Goal: Information Seeking & Learning: Learn about a topic

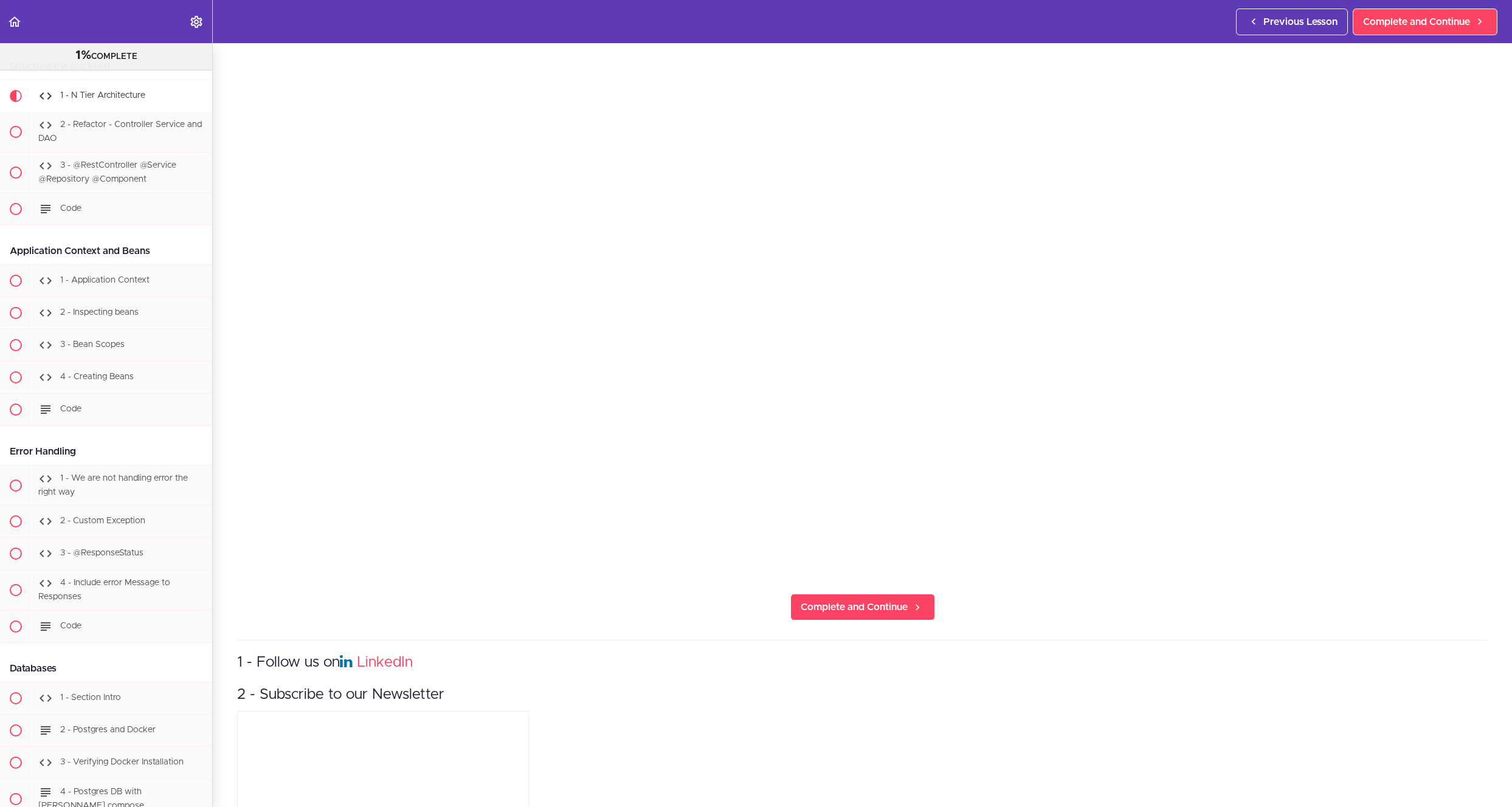
scroll to position [234, 0]
click at [878, 595] on span "Complete and Continue" at bounding box center [855, 600] width 107 height 15
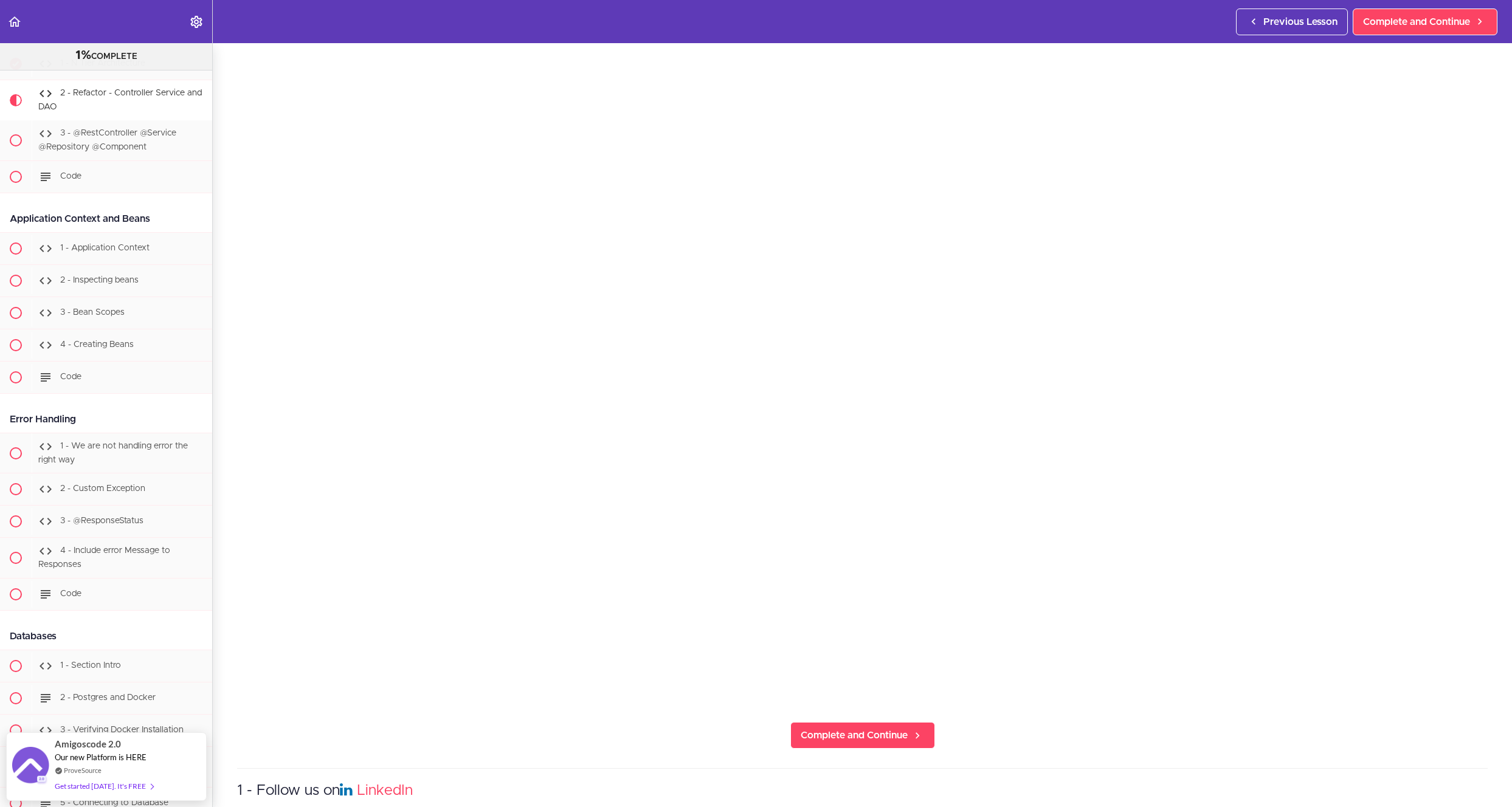
scroll to position [40, 0]
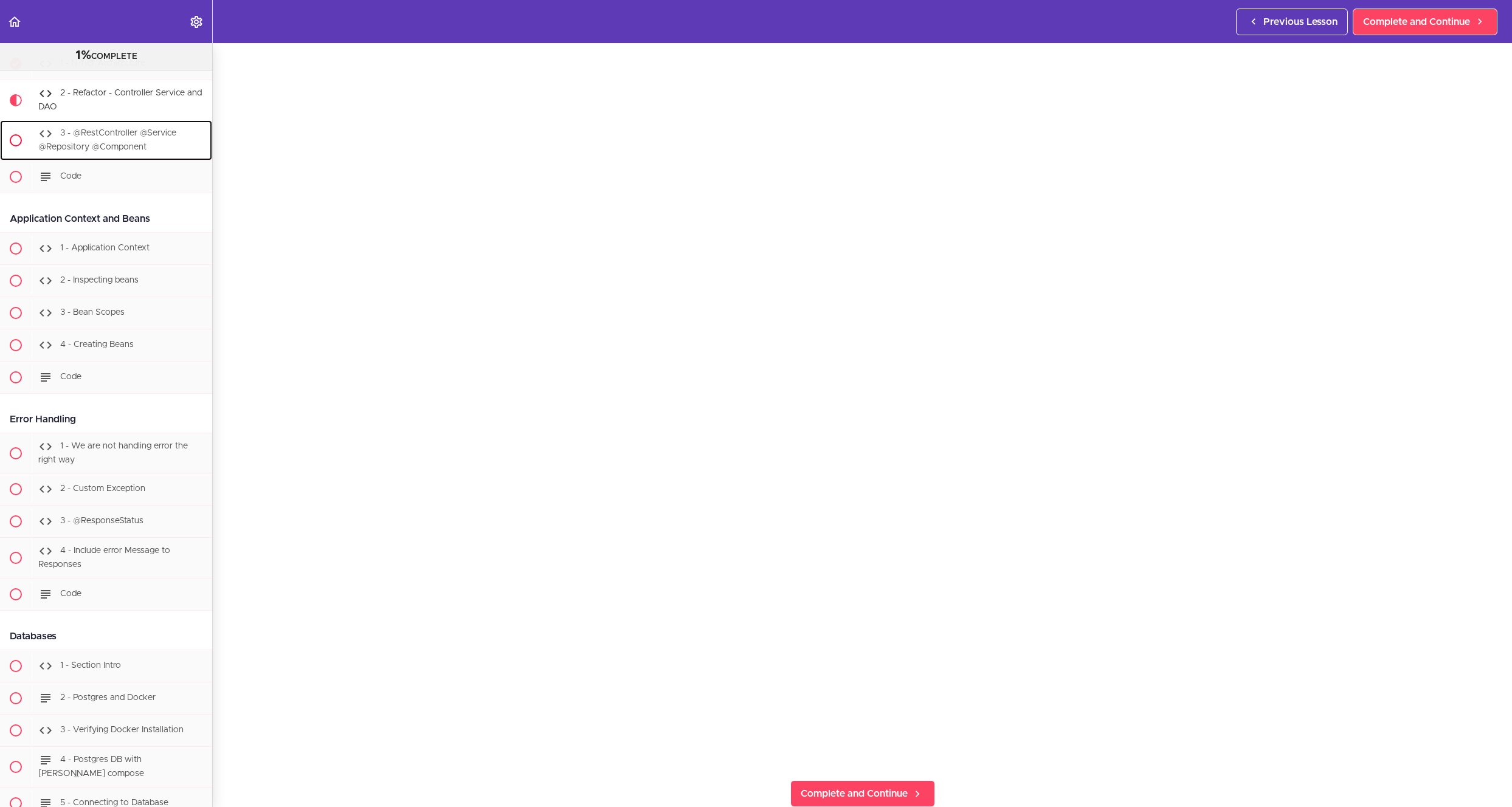
click at [147, 161] on div "3 - @RestController @Service @Repository @Component" at bounding box center [122, 140] width 180 height 40
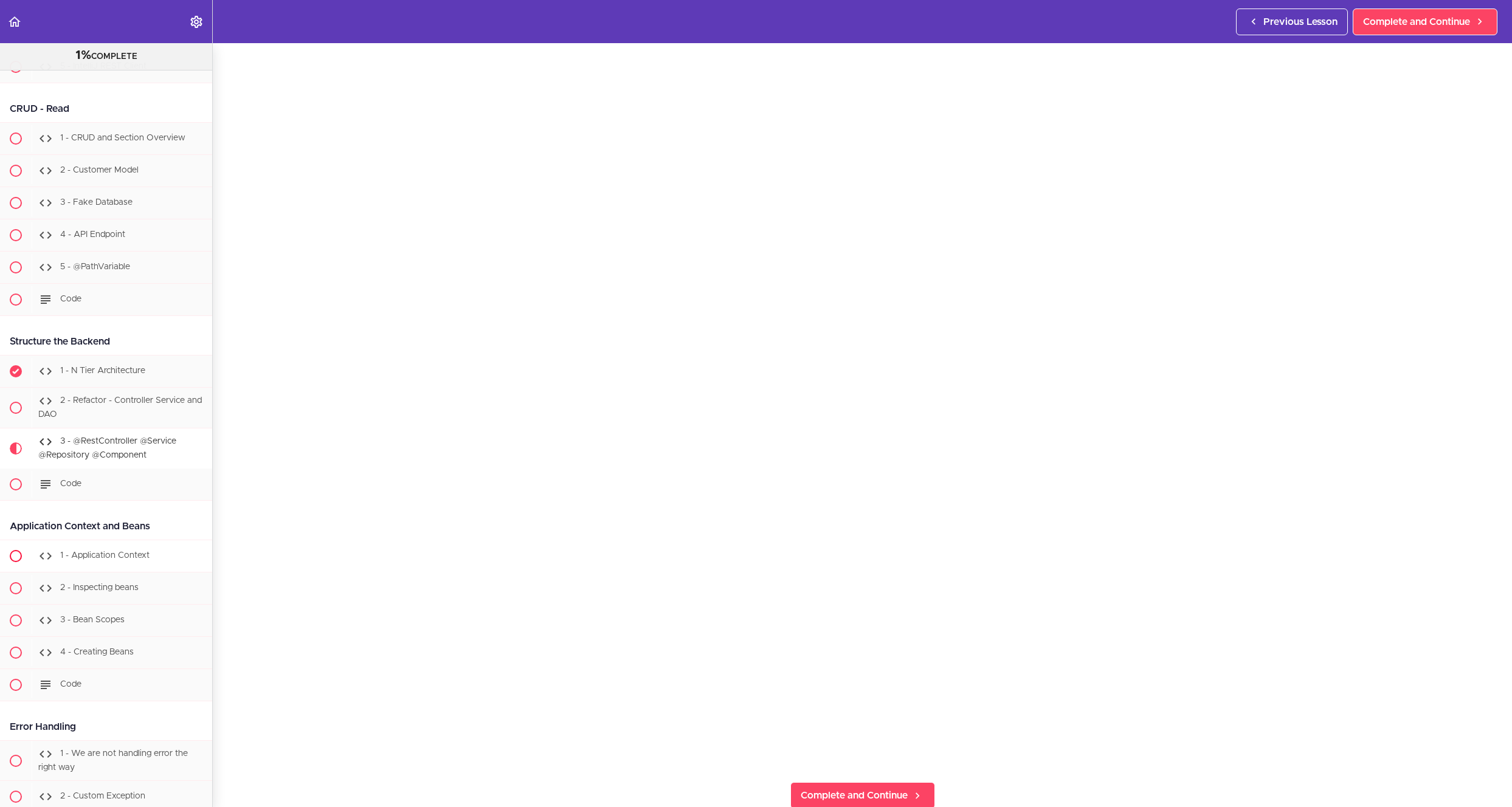
scroll to position [1783, 0]
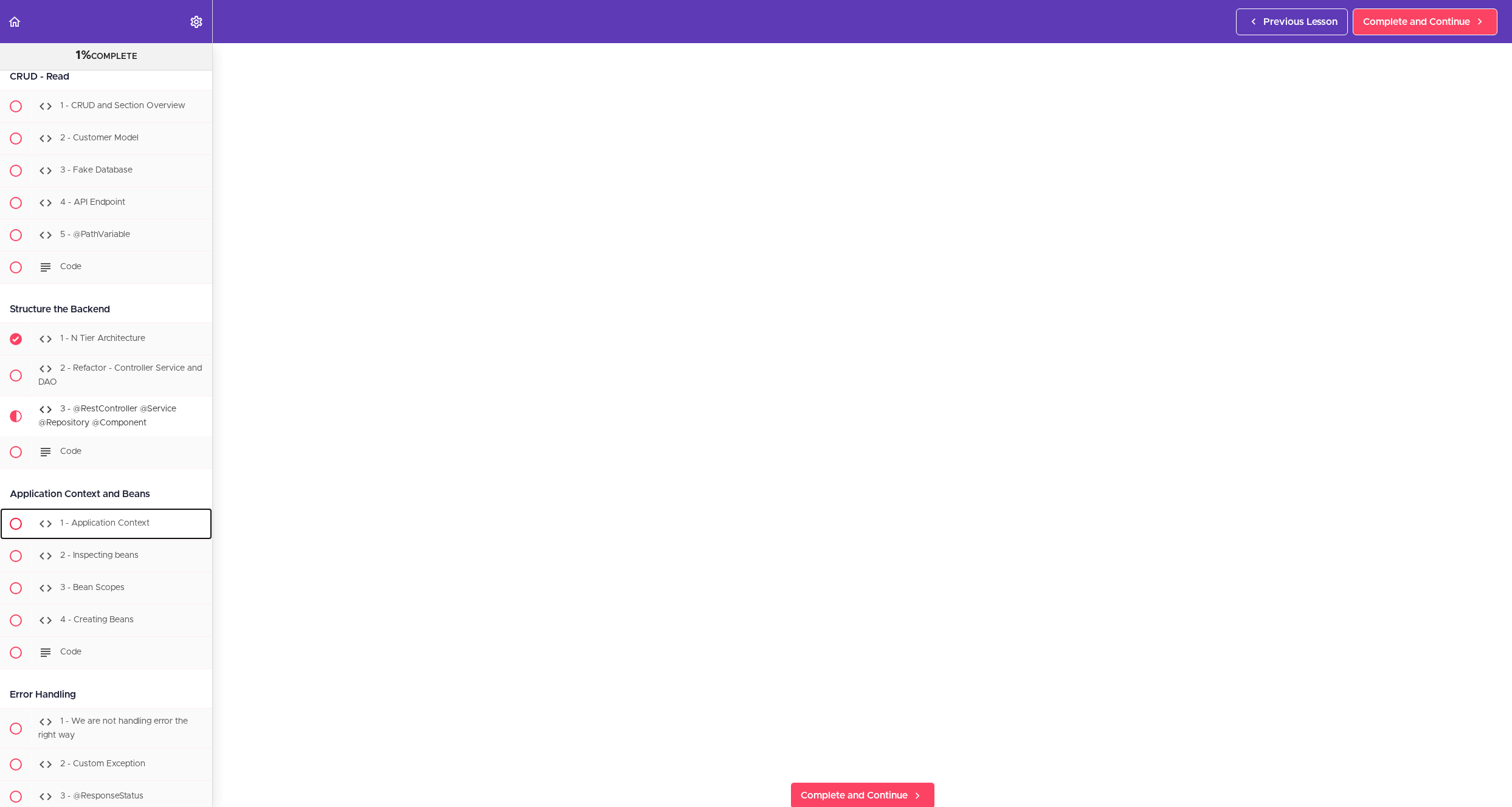
click at [116, 518] on link "1 - Application Context" at bounding box center [106, 524] width 212 height 32
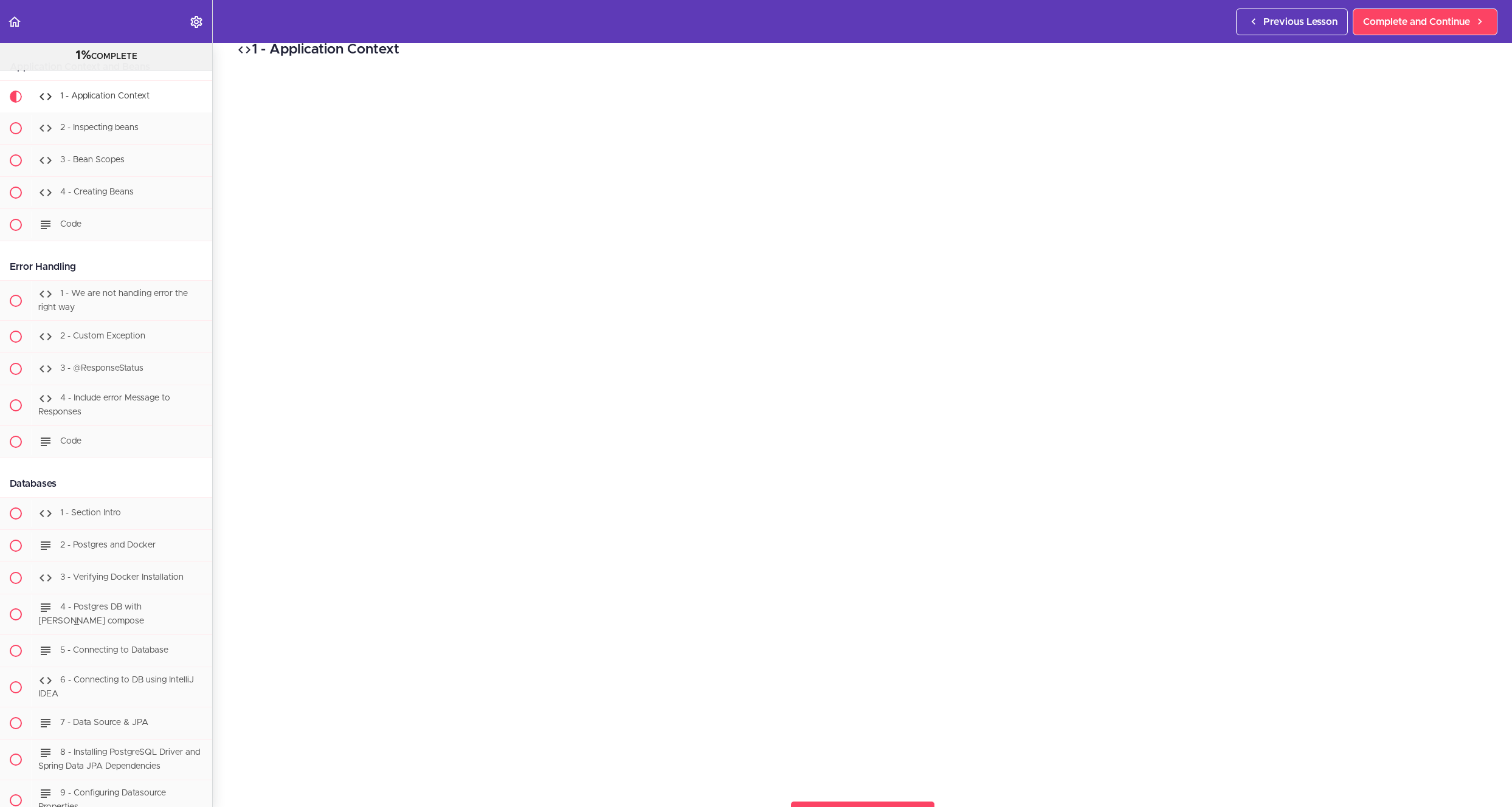
scroll to position [345, 0]
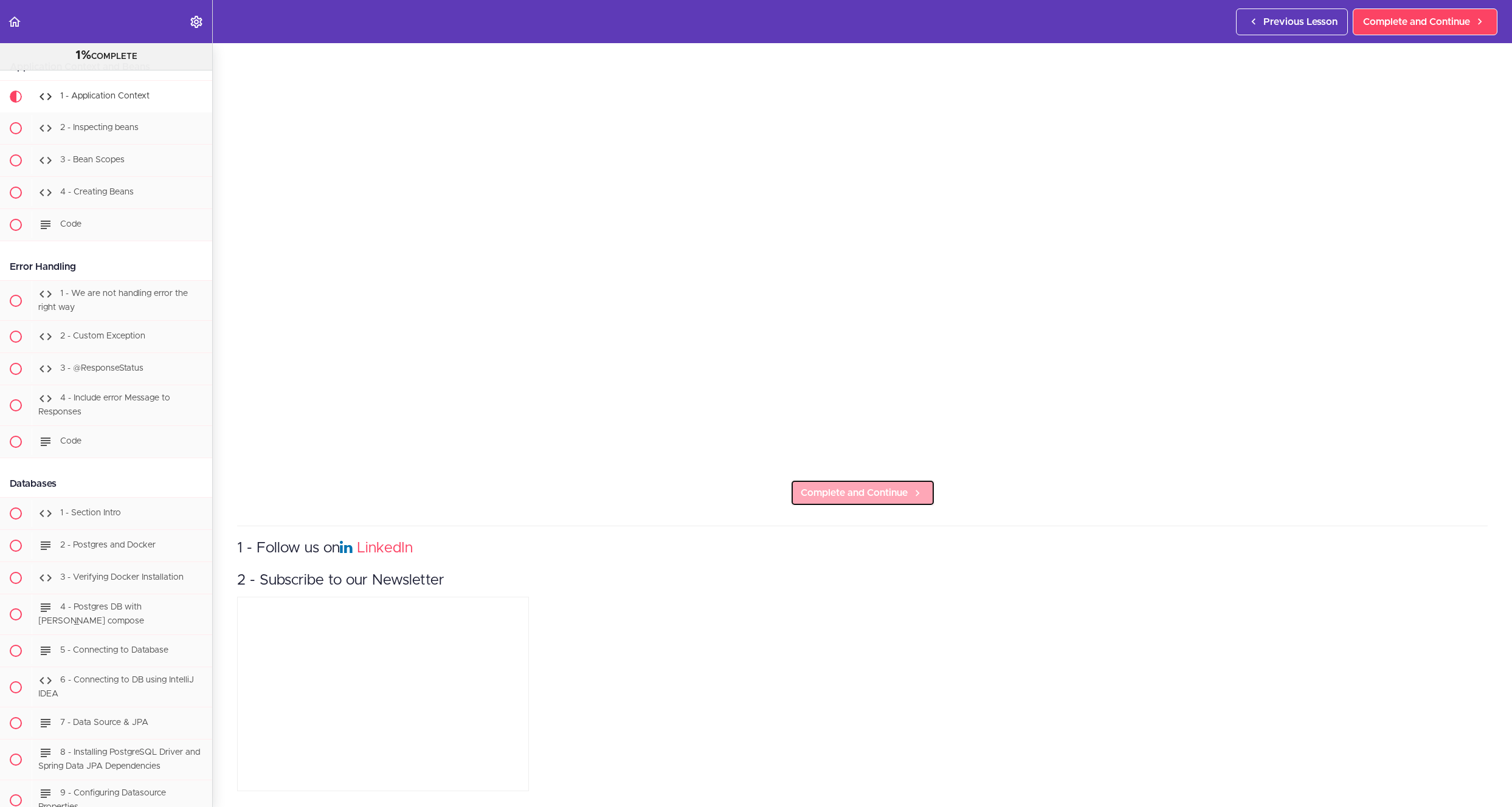
click at [867, 486] on span "Complete and Continue" at bounding box center [855, 493] width 107 height 15
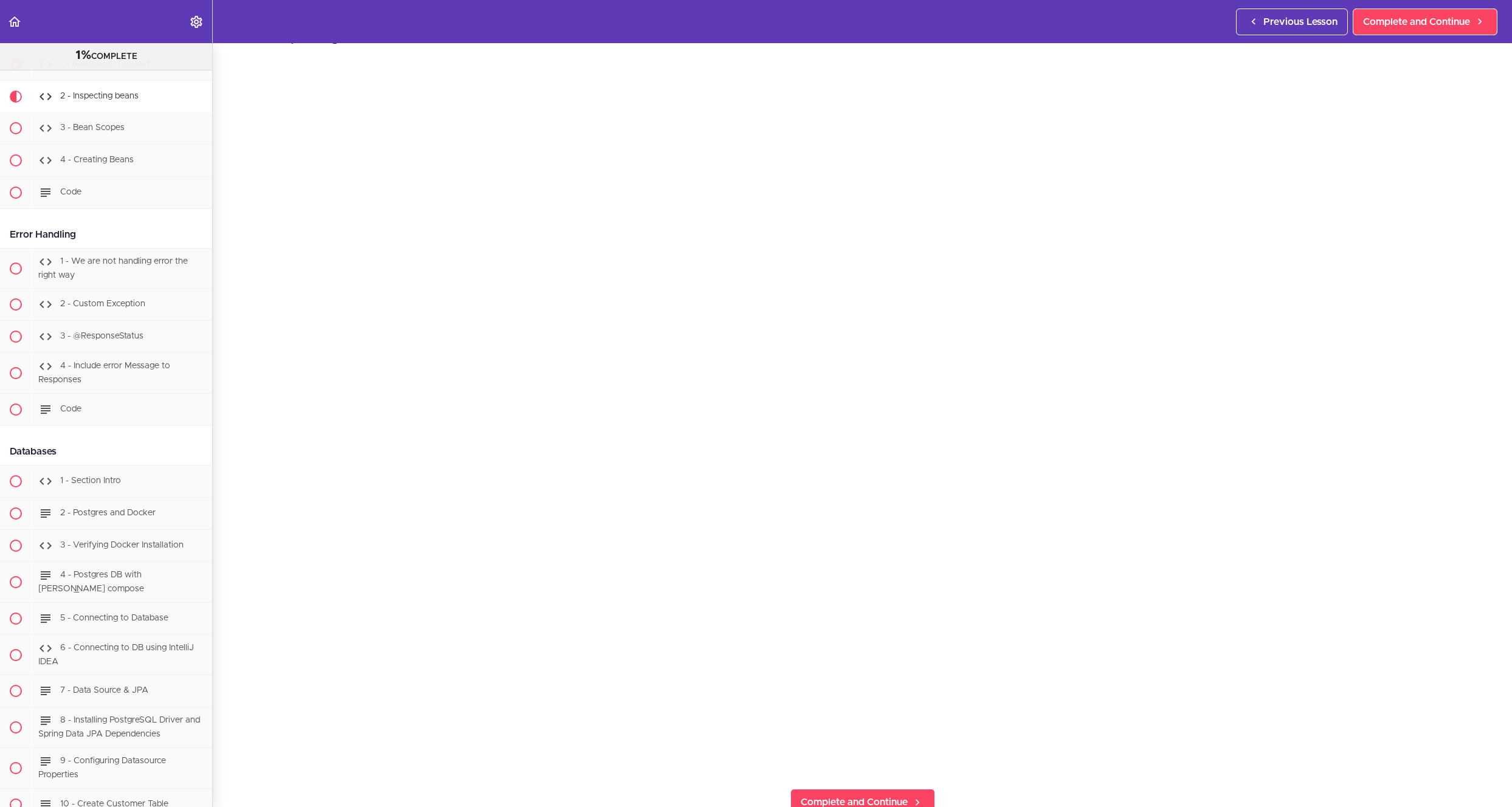
scroll to position [2246, 0]
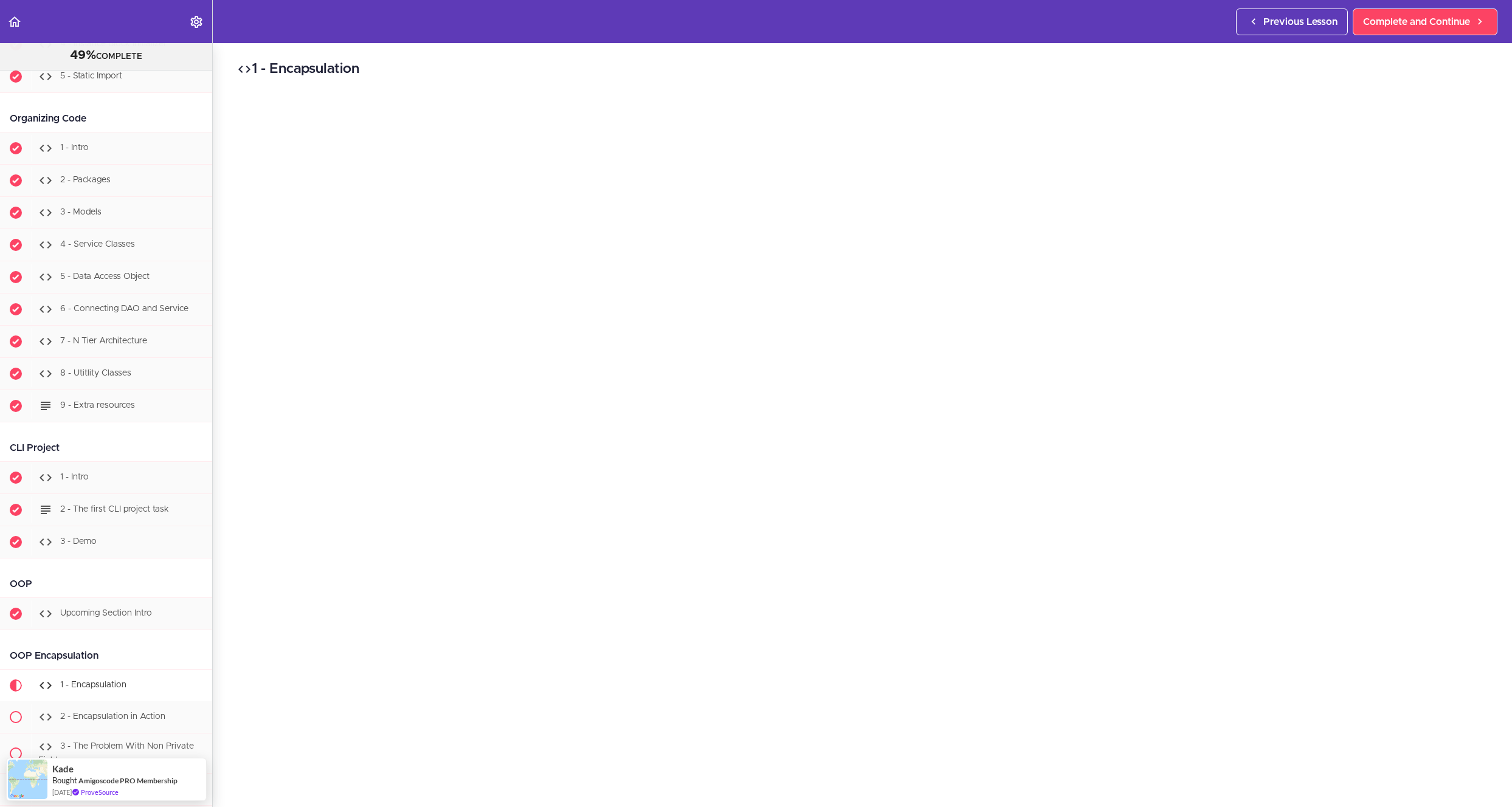
scroll to position [6064, 0]
